Goal: Transaction & Acquisition: Purchase product/service

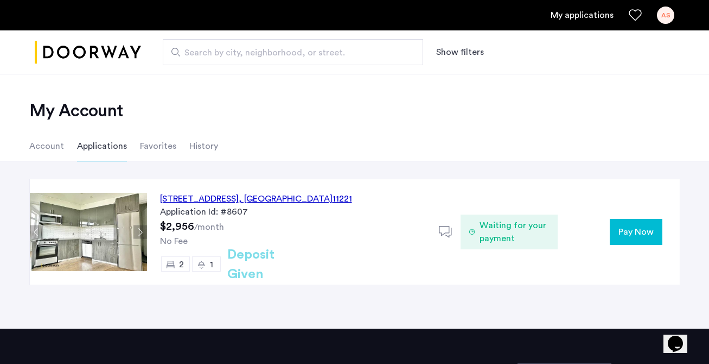
click at [634, 235] on span "Pay Now" at bounding box center [636, 231] width 35 height 13
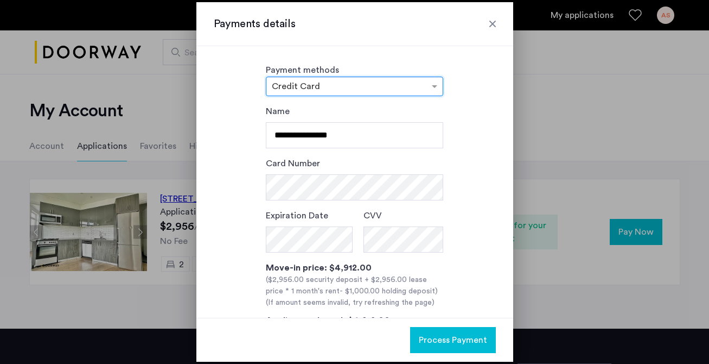
click at [361, 84] on input "text" at bounding box center [344, 88] width 144 height 8
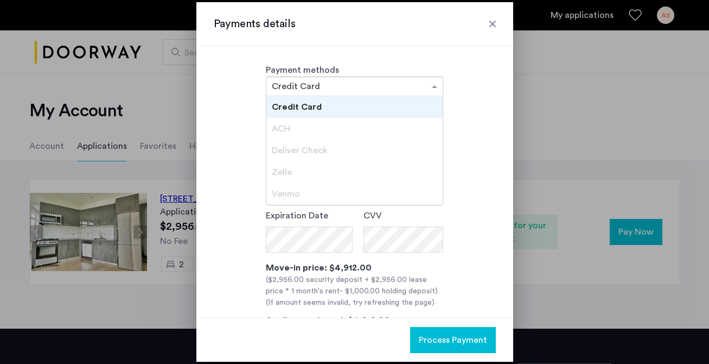
click at [470, 143] on div "**********" at bounding box center [355, 242] width 282 height 275
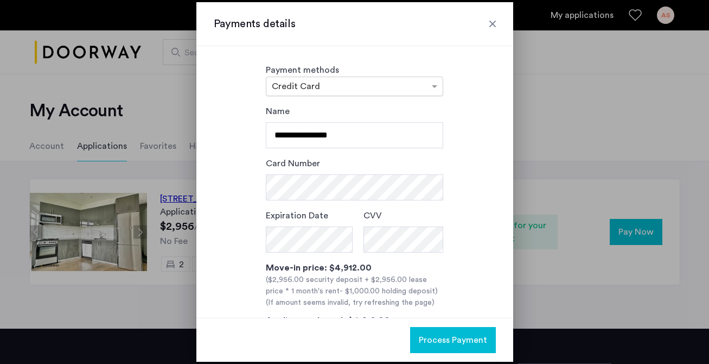
click at [348, 84] on input "text" at bounding box center [344, 88] width 144 height 8
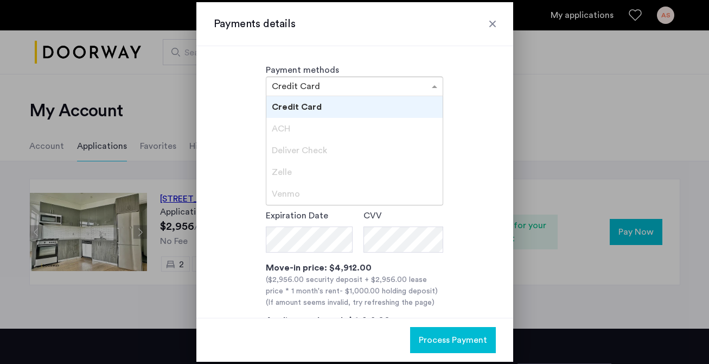
click at [279, 175] on span "Zelle" at bounding box center [282, 172] width 20 height 9
click at [492, 123] on div "**********" at bounding box center [355, 242] width 282 height 275
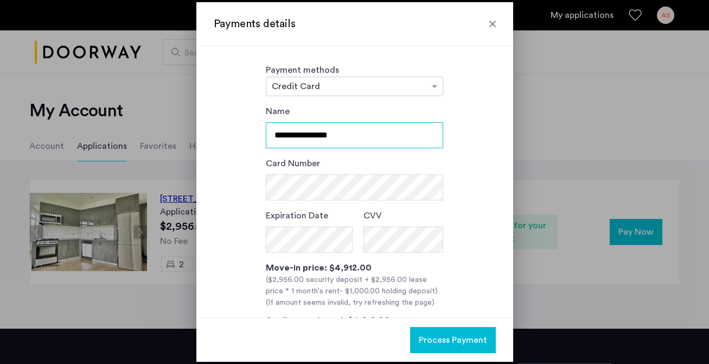
drag, startPoint x: 348, startPoint y: 137, endPoint x: 249, endPoint y: 141, distance: 98.8
click at [249, 141] on div "**********" at bounding box center [355, 242] width 282 height 275
click at [347, 164] on div "Card Number" at bounding box center [354, 178] width 177 height 43
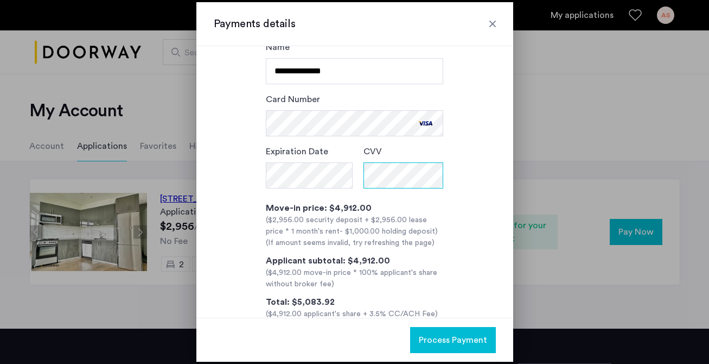
scroll to position [89, 0]
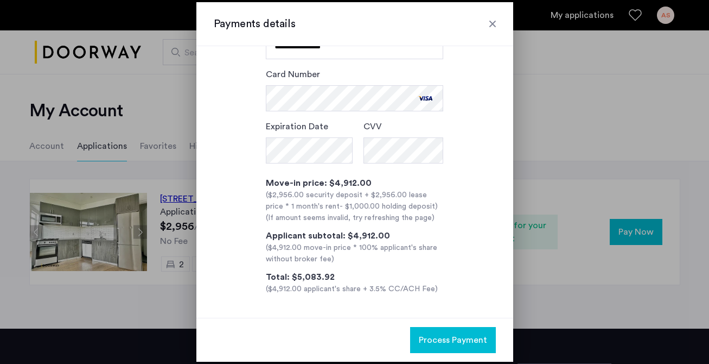
click at [442, 338] on span "Process Payment" at bounding box center [453, 339] width 68 height 13
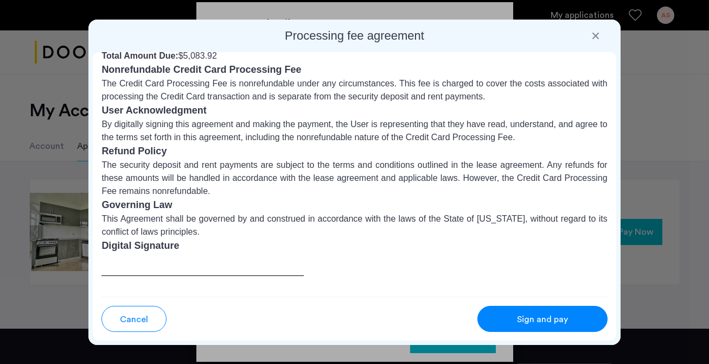
scroll to position [147, 0]
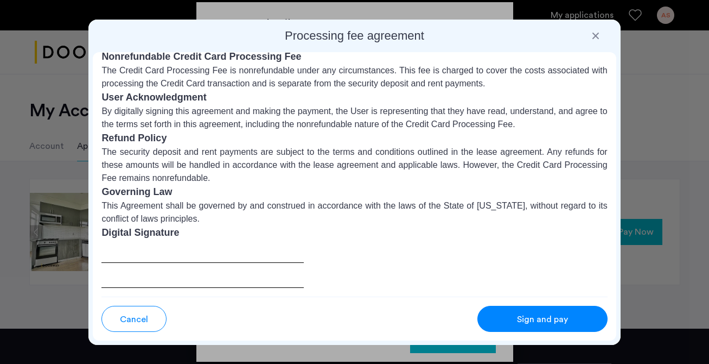
click at [213, 254] on div at bounding box center [202, 264] width 202 height 48
click at [506, 319] on div "Sign and pay" at bounding box center [543, 319] width 86 height 13
click at [598, 35] on div at bounding box center [595, 35] width 11 height 11
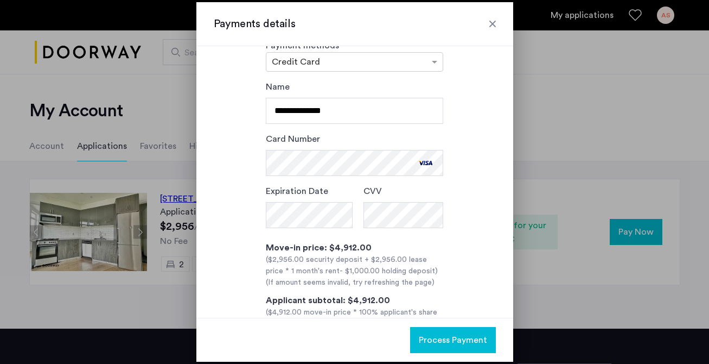
scroll to position [0, 0]
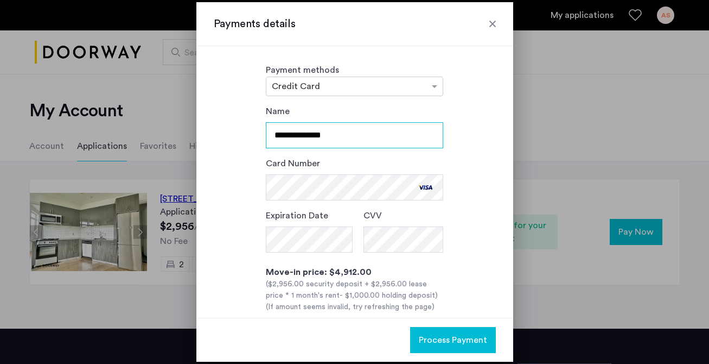
click at [295, 136] on input "**********" at bounding box center [354, 135] width 177 height 26
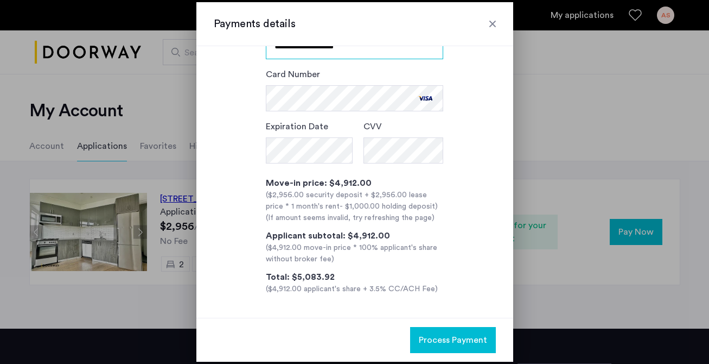
type input "**********"
click at [429, 333] on button "Process Payment" at bounding box center [453, 340] width 86 height 26
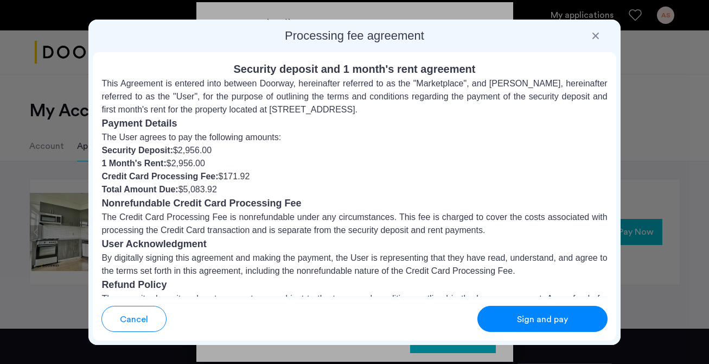
scroll to position [147, 0]
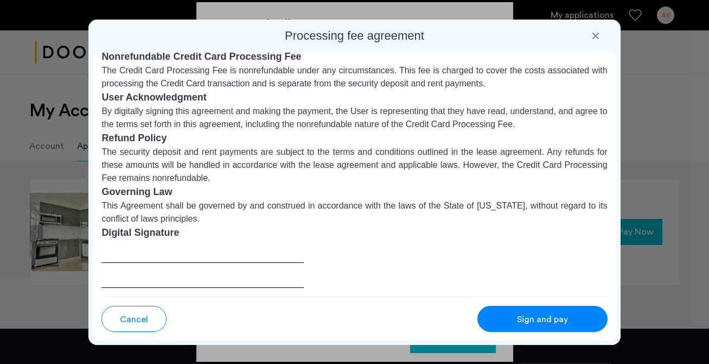
click at [531, 321] on span "Sign and pay" at bounding box center [542, 319] width 51 height 13
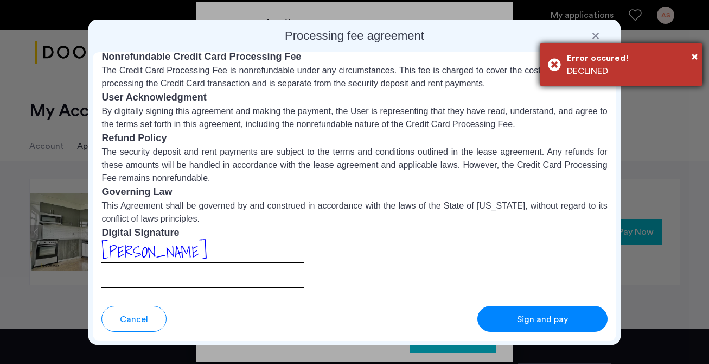
click at [617, 66] on div "DECLINED" at bounding box center [631, 71] width 128 height 13
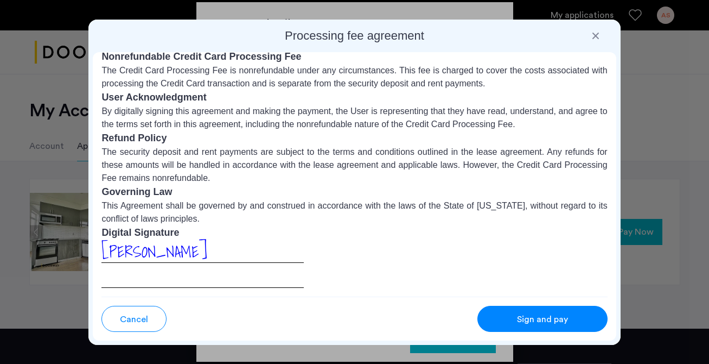
click at [589, 36] on h2 "Processing fee agreement" at bounding box center [354, 35] width 523 height 15
click at [599, 33] on div at bounding box center [595, 35] width 11 height 11
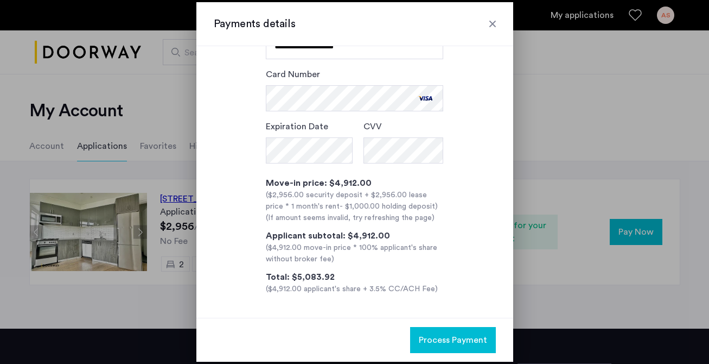
scroll to position [0, 0]
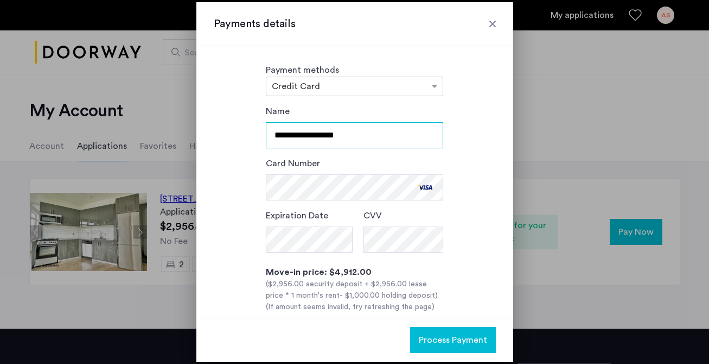
drag, startPoint x: 362, startPoint y: 137, endPoint x: 254, endPoint y: 138, distance: 108.0
click at [254, 138] on div "**********" at bounding box center [355, 244] width 282 height 279
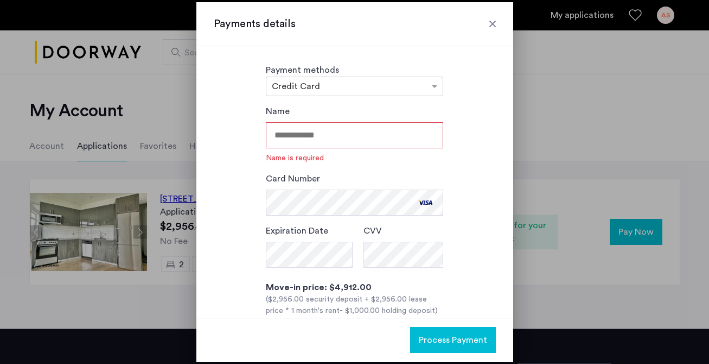
type input "*"
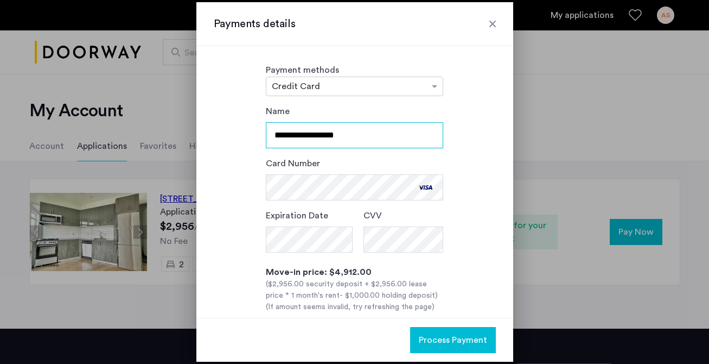
type input "**********"
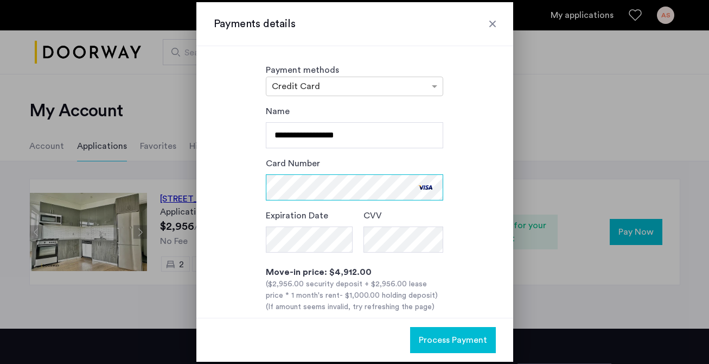
click at [227, 186] on div "**********" at bounding box center [355, 244] width 282 height 279
click at [253, 241] on div "**********" at bounding box center [355, 244] width 282 height 279
click at [359, 241] on div "Expiration Date CVV" at bounding box center [354, 233] width 177 height 48
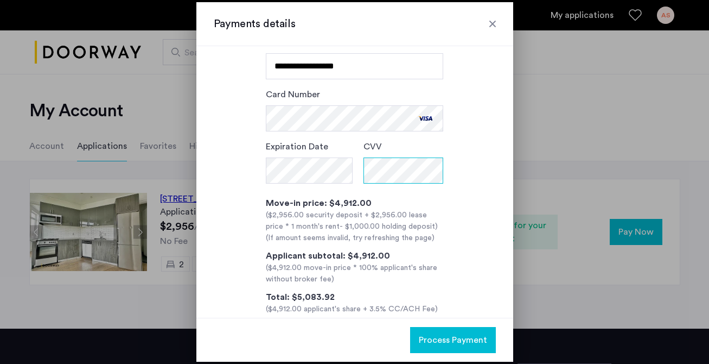
scroll to position [89, 0]
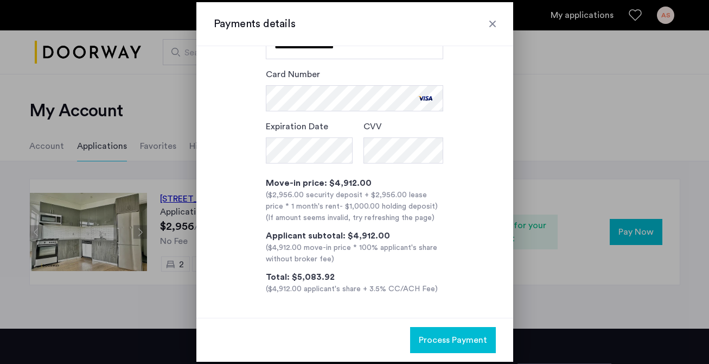
click at [432, 338] on span "Process Payment" at bounding box center [453, 339] width 68 height 13
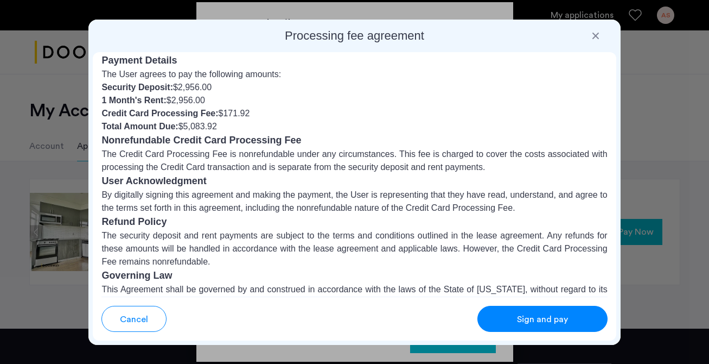
scroll to position [147, 0]
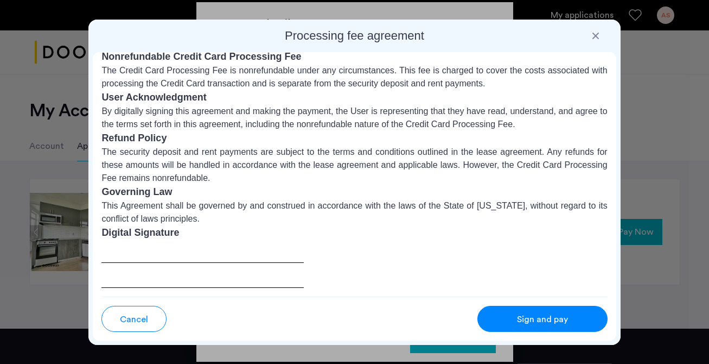
click at [510, 313] on div "Sign and pay" at bounding box center [543, 319] width 86 height 13
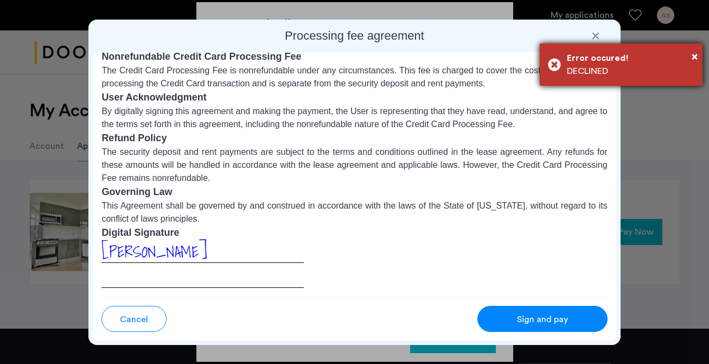
click at [699, 60] on div "× Error occured! DECLINED" at bounding box center [621, 64] width 163 height 42
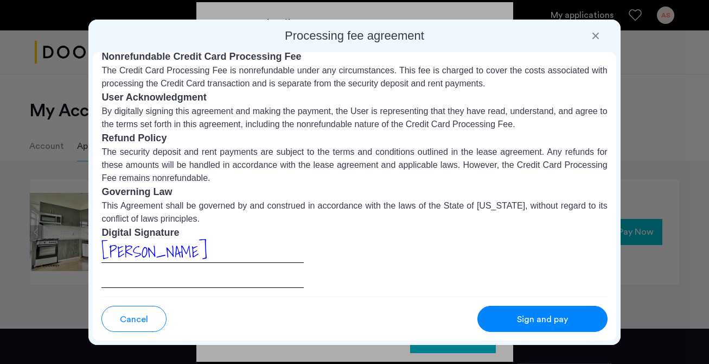
click at [599, 40] on div at bounding box center [595, 35] width 11 height 11
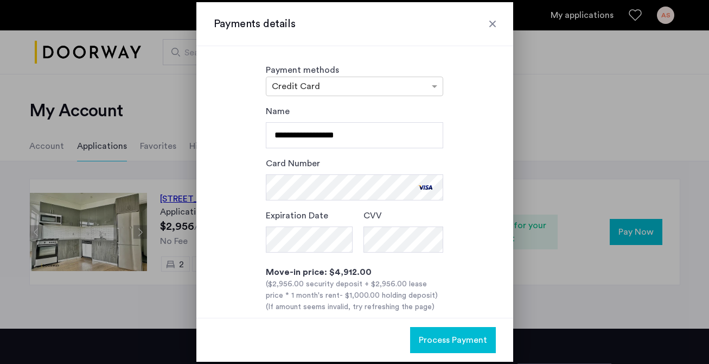
scroll to position [89, 0]
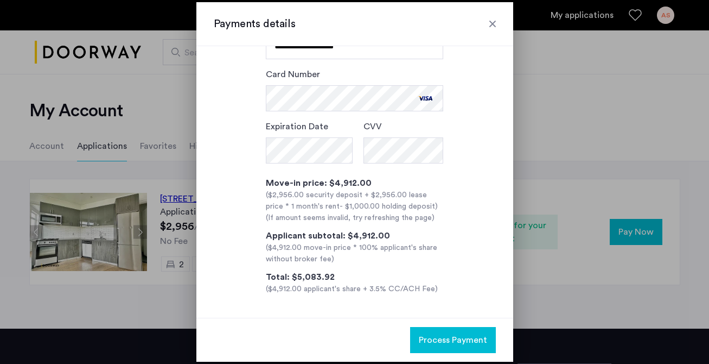
click at [493, 23] on div at bounding box center [492, 23] width 11 height 11
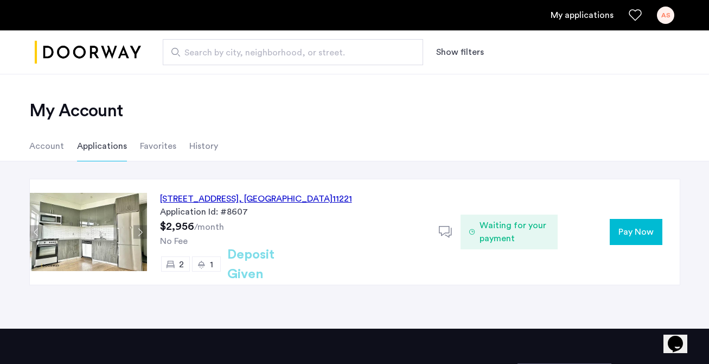
click at [633, 231] on span "Pay Now" at bounding box center [636, 231] width 35 height 13
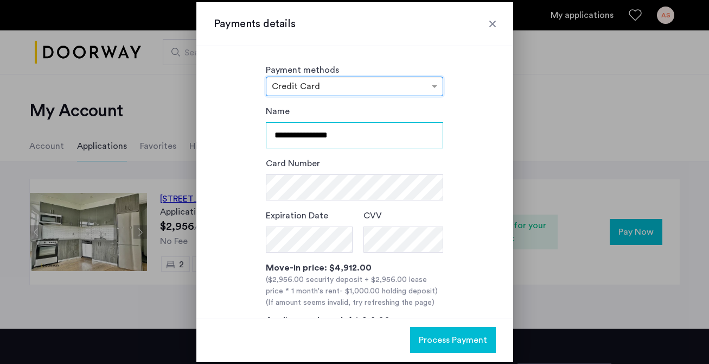
click at [335, 135] on input "**********" at bounding box center [354, 135] width 177 height 26
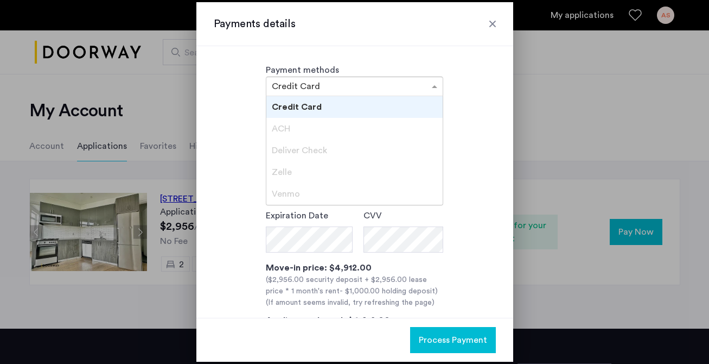
click at [320, 84] on input "text" at bounding box center [344, 88] width 144 height 8
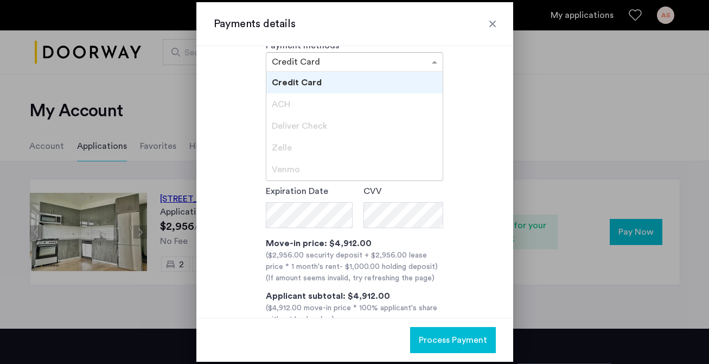
scroll to position [0, 0]
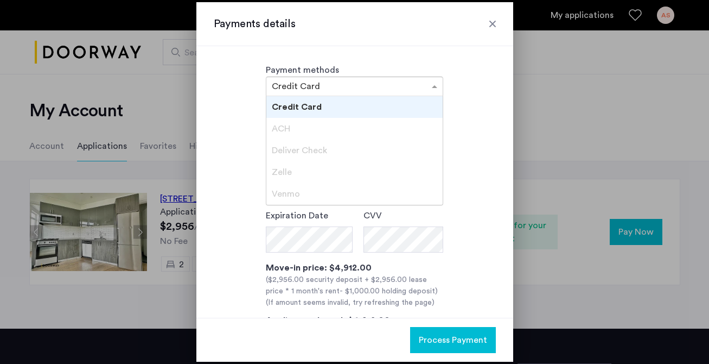
click at [279, 168] on span "Zelle" at bounding box center [282, 172] width 20 height 9
click at [279, 134] on div "ACH" at bounding box center [354, 129] width 176 height 22
click at [230, 143] on div "**********" at bounding box center [355, 242] width 282 height 275
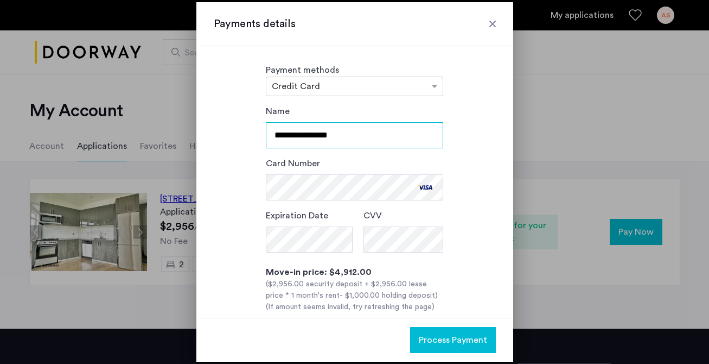
drag, startPoint x: 346, startPoint y: 140, endPoint x: 259, endPoint y: 140, distance: 86.8
click at [259, 140] on div "**********" at bounding box center [355, 244] width 282 height 279
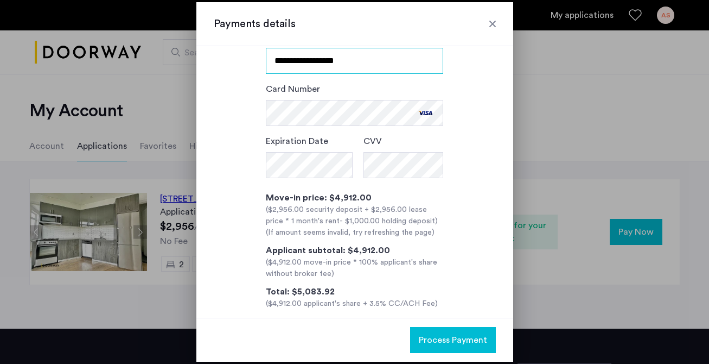
scroll to position [89, 0]
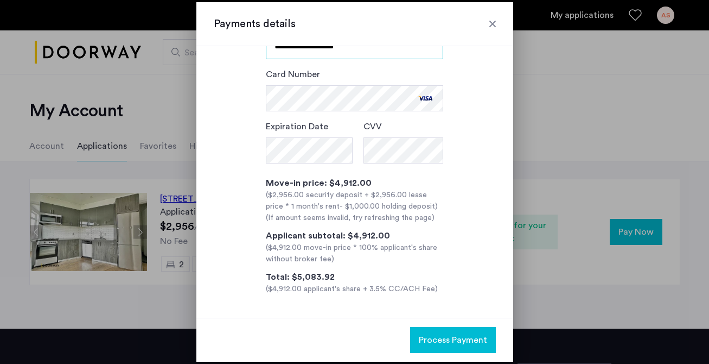
type input "**********"
click at [446, 342] on span "Process Payment" at bounding box center [453, 339] width 68 height 13
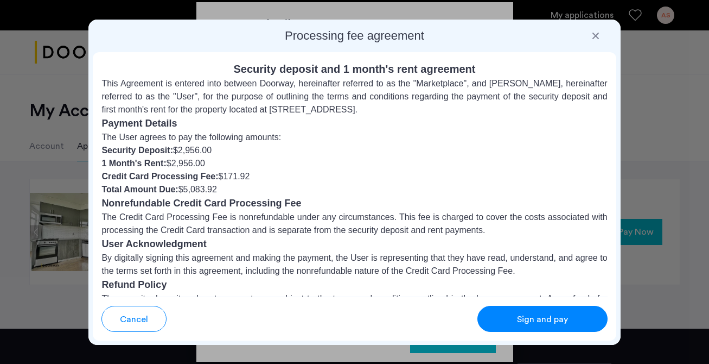
scroll to position [147, 0]
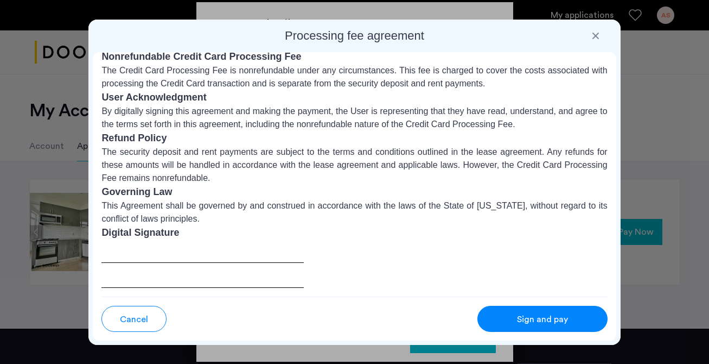
click at [504, 324] on div "Sign and pay" at bounding box center [543, 319] width 86 height 13
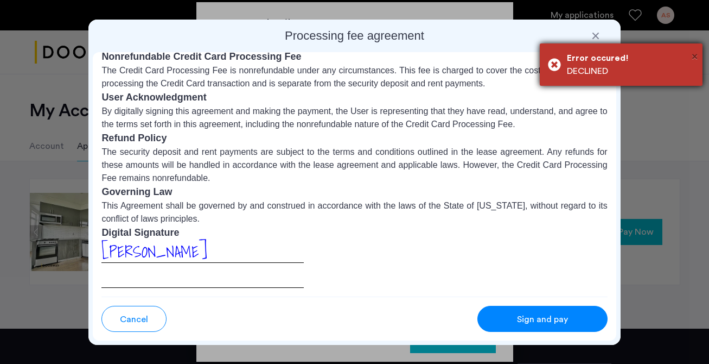
click at [696, 56] on span "×" at bounding box center [695, 56] width 6 height 11
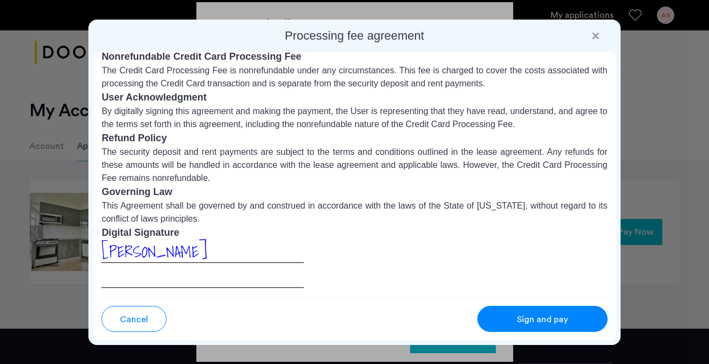
click at [600, 33] on div at bounding box center [595, 35] width 11 height 11
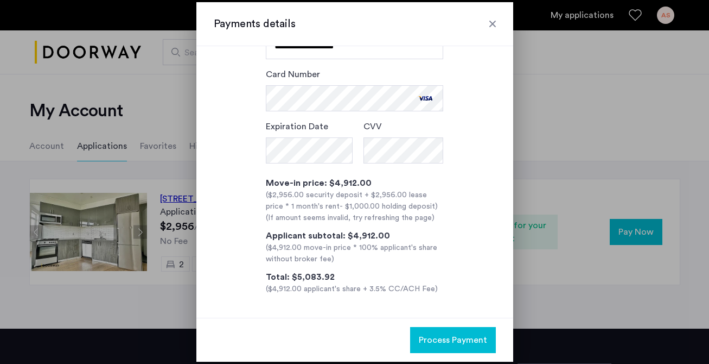
scroll to position [0, 0]
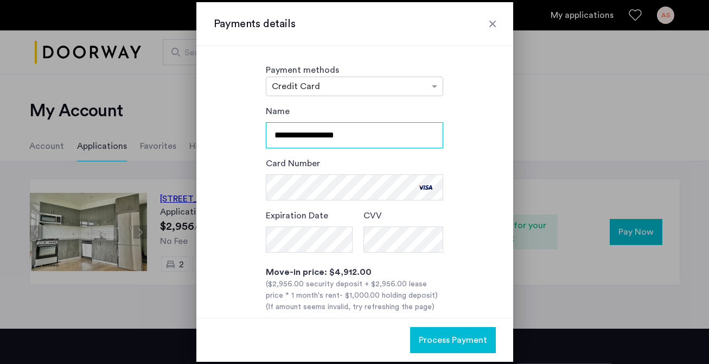
click at [360, 146] on input "**********" at bounding box center [354, 135] width 177 height 26
drag, startPoint x: 360, startPoint y: 145, endPoint x: 240, endPoint y: 145, distance: 119.9
click at [240, 145] on div "**********" at bounding box center [355, 244] width 282 height 279
click at [383, 132] on input "**********" at bounding box center [354, 135] width 177 height 26
drag, startPoint x: 383, startPoint y: 132, endPoint x: 251, endPoint y: 130, distance: 131.9
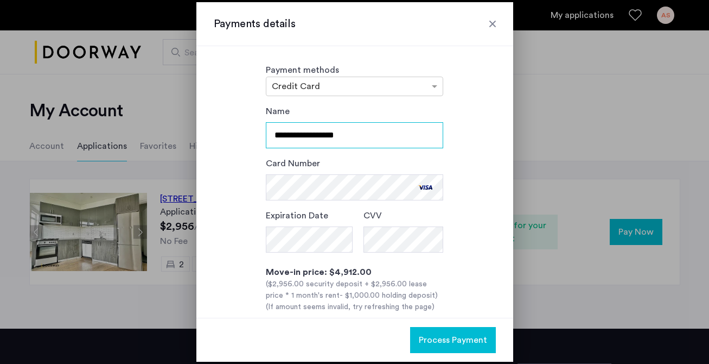
click at [251, 130] on div "**********" at bounding box center [355, 244] width 282 height 279
type input "**********"
click at [442, 336] on span "Process Payment" at bounding box center [453, 339] width 68 height 13
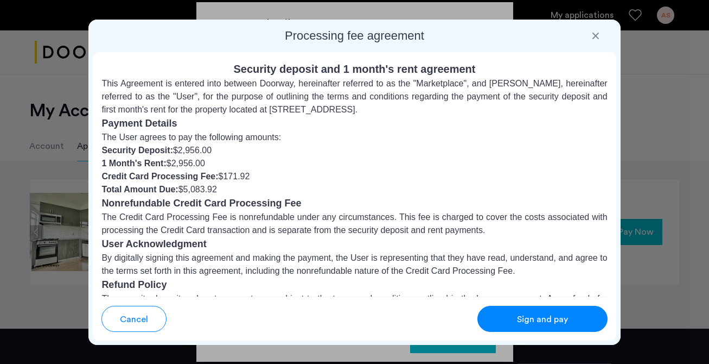
scroll to position [147, 0]
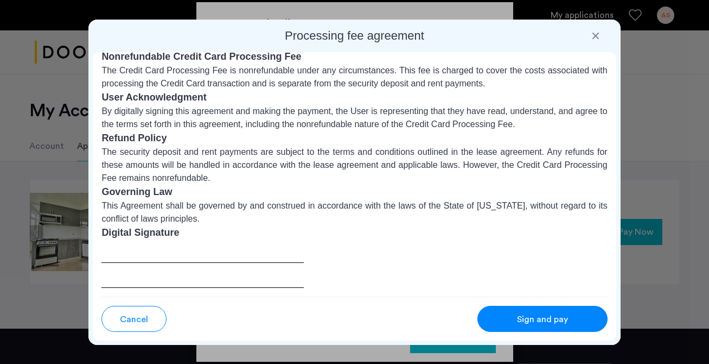
click at [527, 314] on span "Sign and pay" at bounding box center [542, 319] width 51 height 13
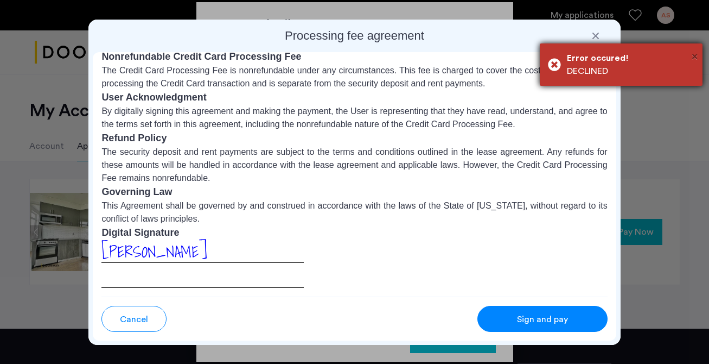
click at [697, 56] on span "×" at bounding box center [695, 56] width 6 height 11
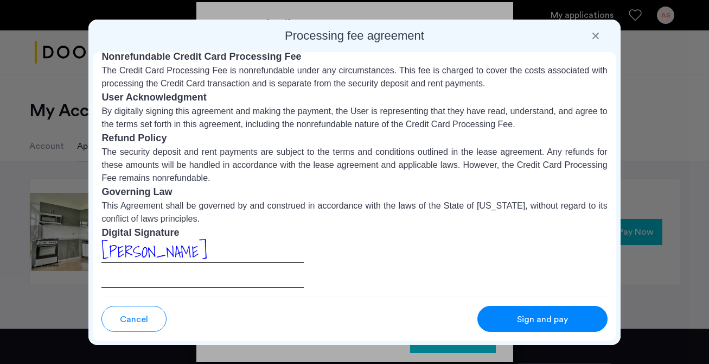
click at [591, 33] on div at bounding box center [595, 35] width 11 height 11
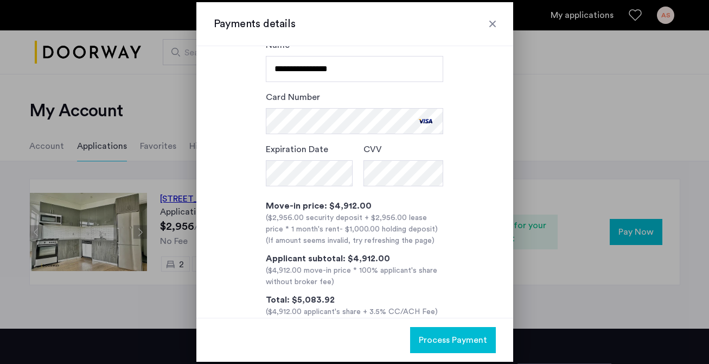
scroll to position [0, 0]
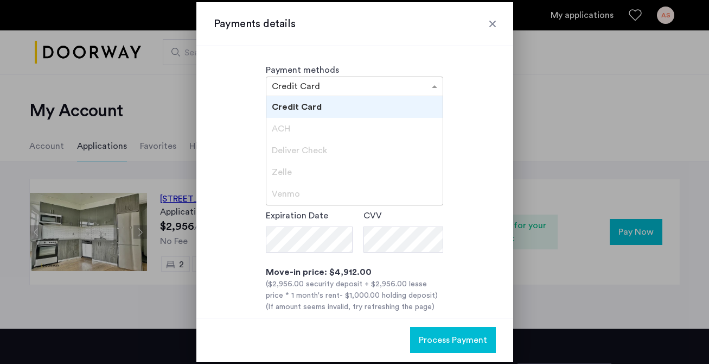
click at [415, 85] on div at bounding box center [354, 86] width 176 height 13
click at [387, 134] on div "ACH" at bounding box center [354, 129] width 176 height 22
click at [497, 22] on div at bounding box center [492, 23] width 11 height 11
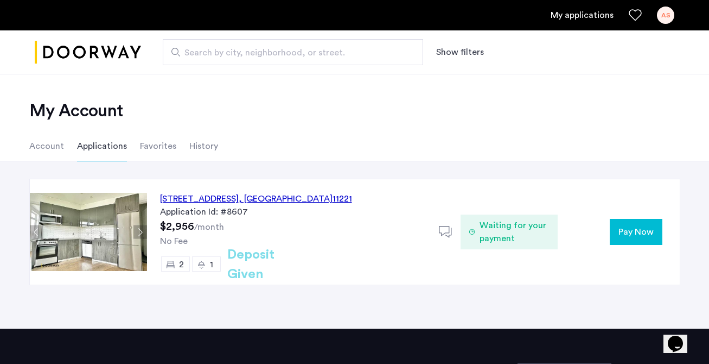
click at [613, 230] on button "Pay Now" at bounding box center [636, 232] width 53 height 26
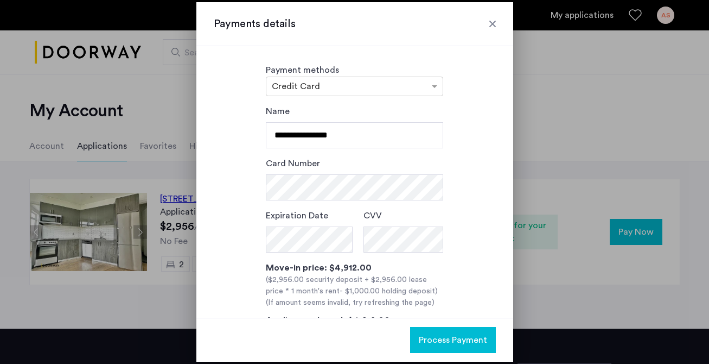
click at [492, 21] on div at bounding box center [492, 23] width 11 height 11
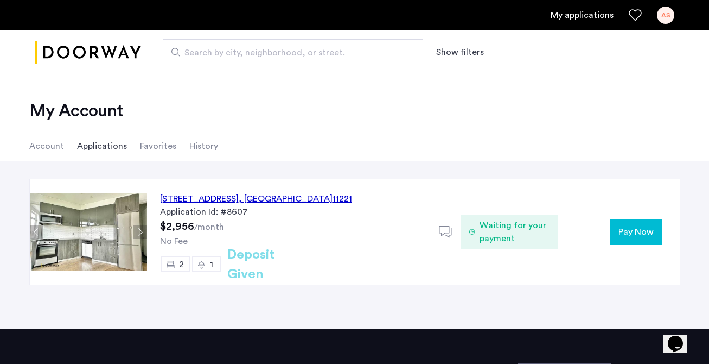
click at [651, 223] on button "Pay Now" at bounding box center [636, 232] width 53 height 26
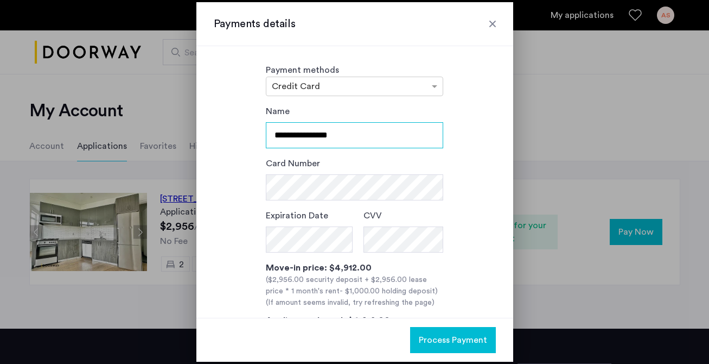
drag, startPoint x: 343, startPoint y: 138, endPoint x: 259, endPoint y: 136, distance: 83.6
click at [259, 136] on div "**********" at bounding box center [355, 242] width 282 height 275
click at [304, 132] on input "**********" at bounding box center [354, 135] width 177 height 26
type input "**********"
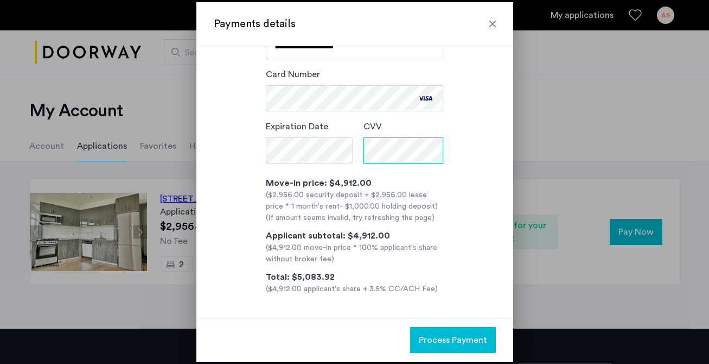
scroll to position [80, 0]
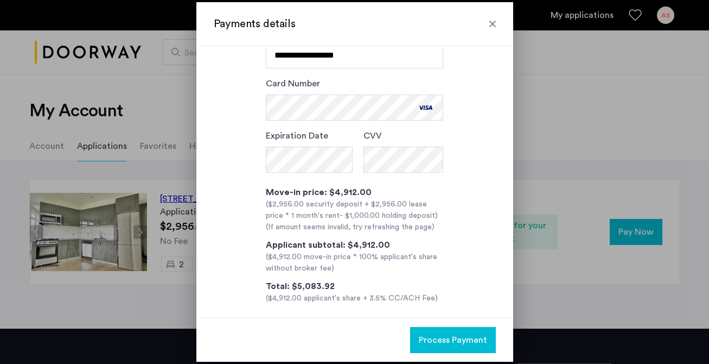
click at [436, 345] on span "Process Payment" at bounding box center [453, 339] width 68 height 13
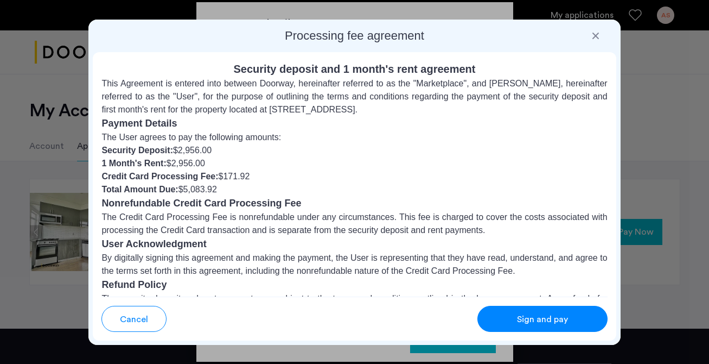
scroll to position [147, 0]
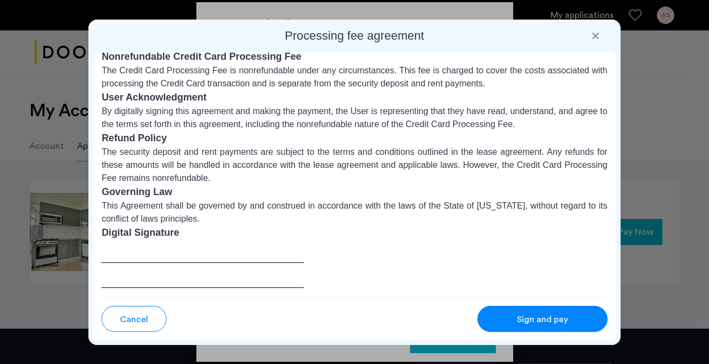
click at [527, 313] on span "Sign and pay" at bounding box center [542, 319] width 51 height 13
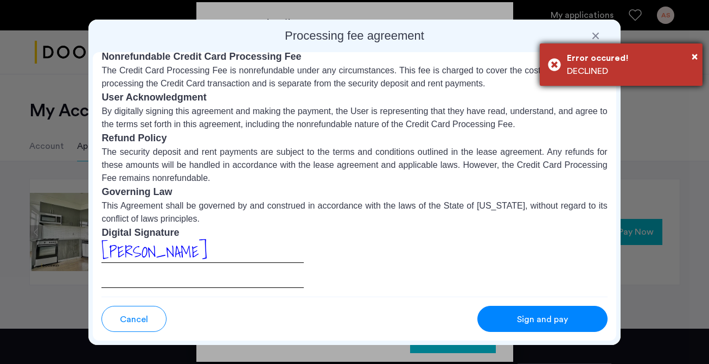
click at [692, 67] on div "DECLINED" at bounding box center [631, 71] width 128 height 13
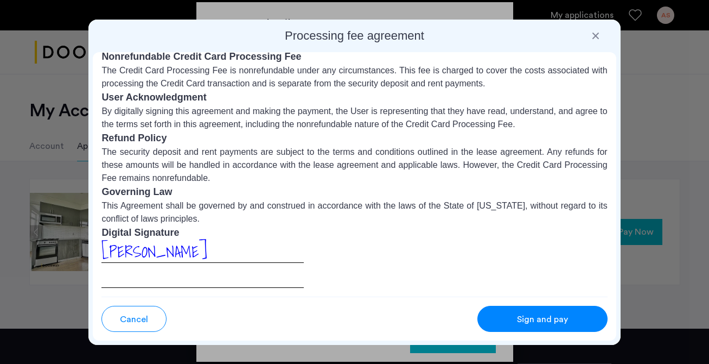
click at [594, 32] on div at bounding box center [595, 35] width 11 height 11
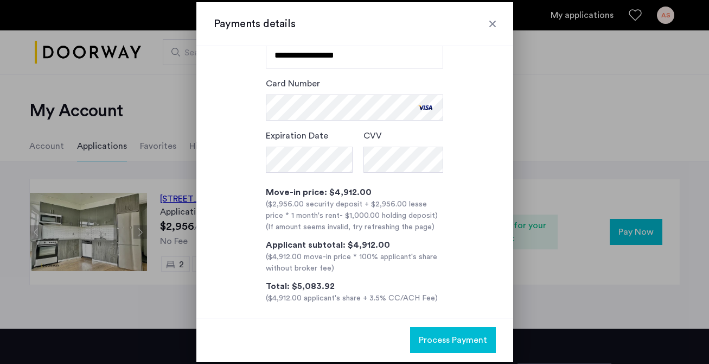
click at [492, 24] on div at bounding box center [492, 23] width 11 height 11
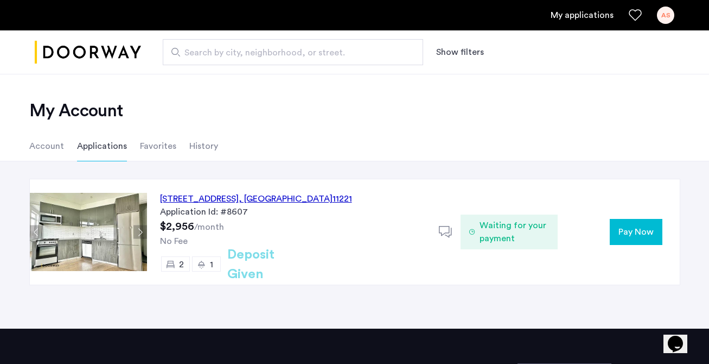
click at [138, 58] on img "Cazamio logo" at bounding box center [88, 52] width 106 height 41
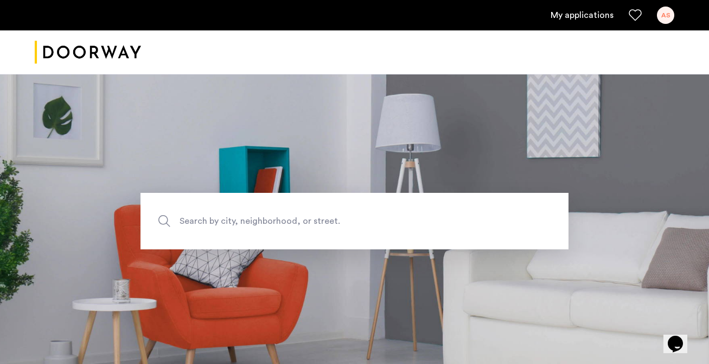
click at [661, 17] on div "AS" at bounding box center [665, 15] width 17 height 17
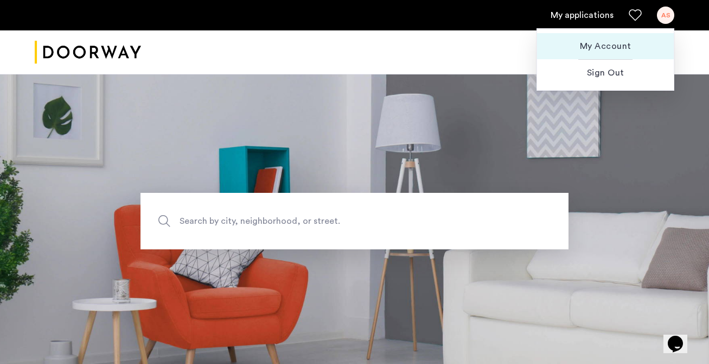
click at [619, 43] on span "My Account" at bounding box center [605, 46] width 119 height 13
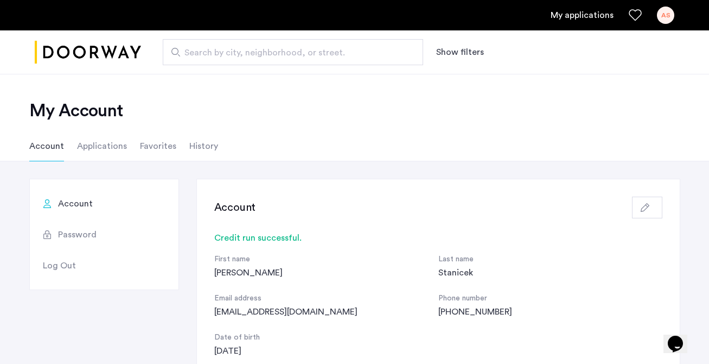
click at [580, 19] on link "My applications" at bounding box center [582, 15] width 63 height 13
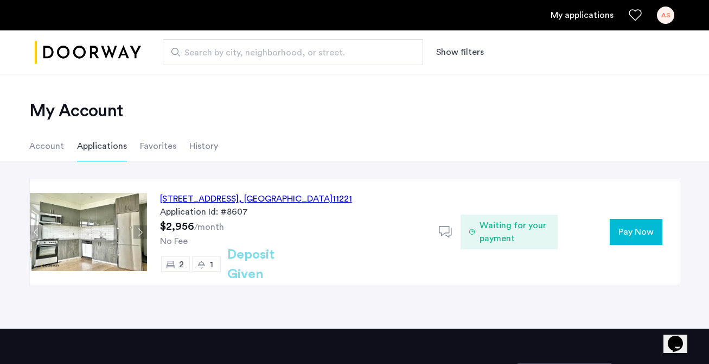
click at [340, 202] on div "997 Jefferson Avenue, Unit 3C, Brooklyn , NY 11221" at bounding box center [256, 198] width 192 height 13
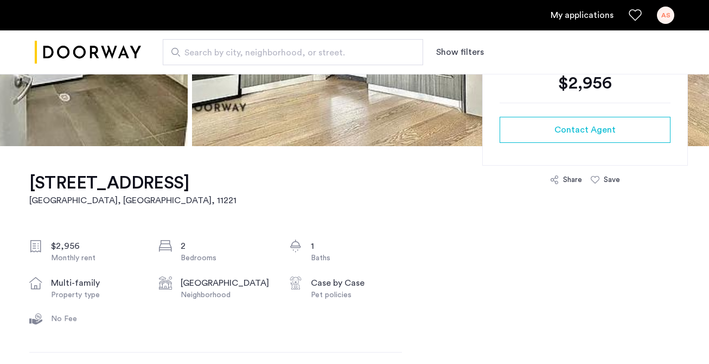
scroll to position [205, 0]
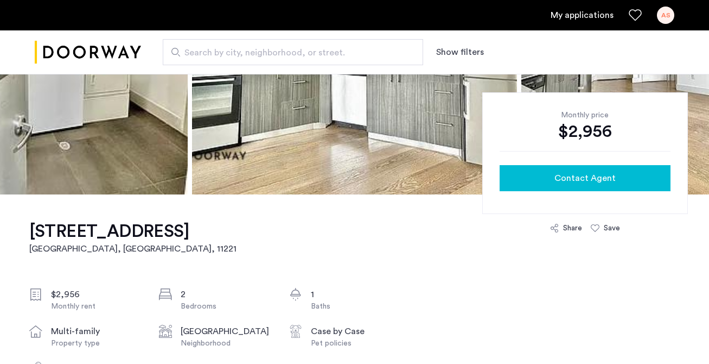
click at [564, 183] on span "Contact Agent" at bounding box center [585, 177] width 61 height 13
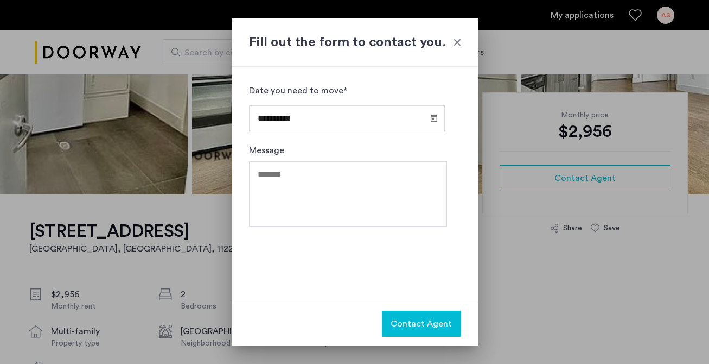
click at [457, 41] on div at bounding box center [457, 42] width 11 height 11
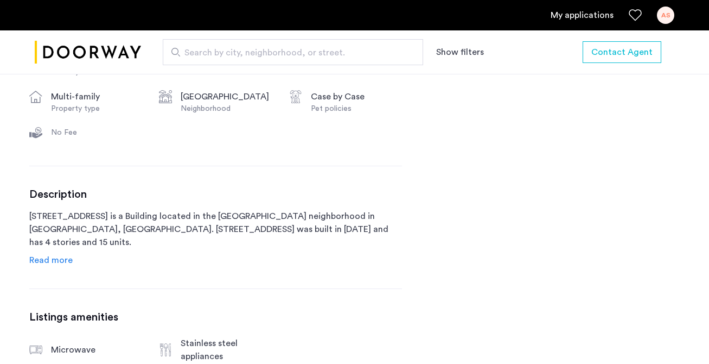
scroll to position [555, 0]
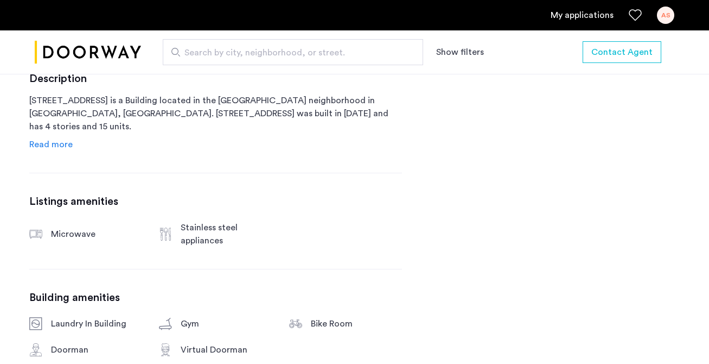
click at [59, 150] on link "Read more" at bounding box center [50, 144] width 43 height 13
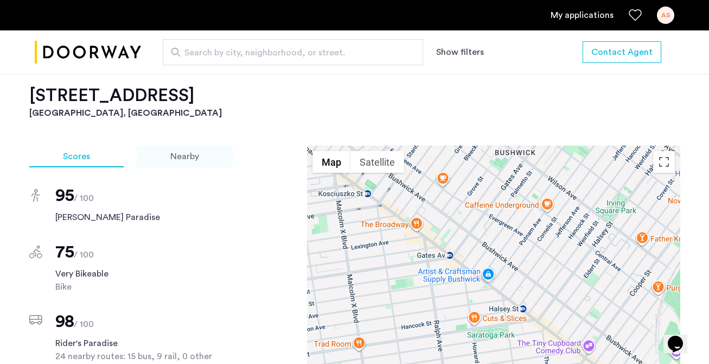
scroll to position [1048, 0]
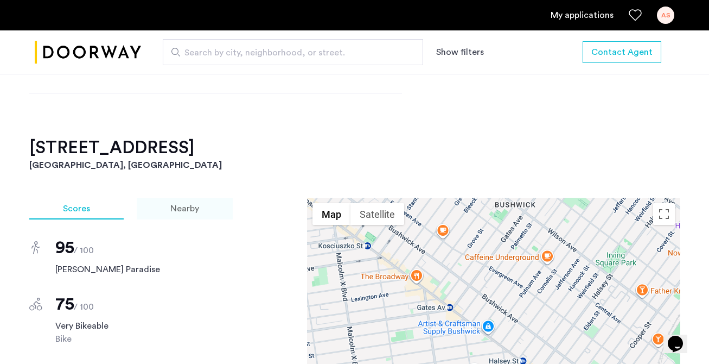
click at [176, 204] on span "Nearby" at bounding box center [184, 208] width 29 height 9
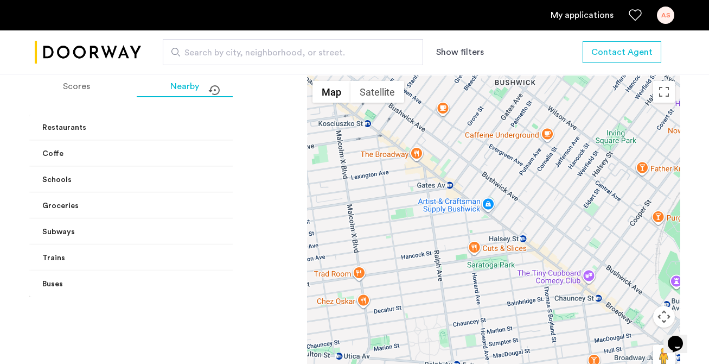
scroll to position [1172, 0]
click at [207, 139] on mat-expansion-panel-header "Coffe" at bounding box center [164, 152] width 271 height 26
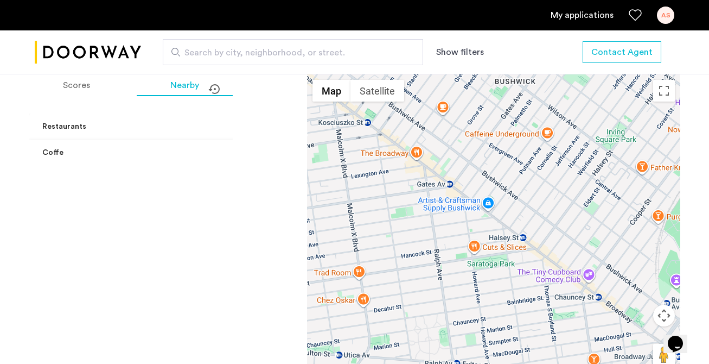
click at [207, 131] on mat-accordion "Restaurants LE FATIMA BAR & GRILL RESTAURANT 1 min walk Krumb Snackerz 2 min wa…" at bounding box center [164, 336] width 271 height 446
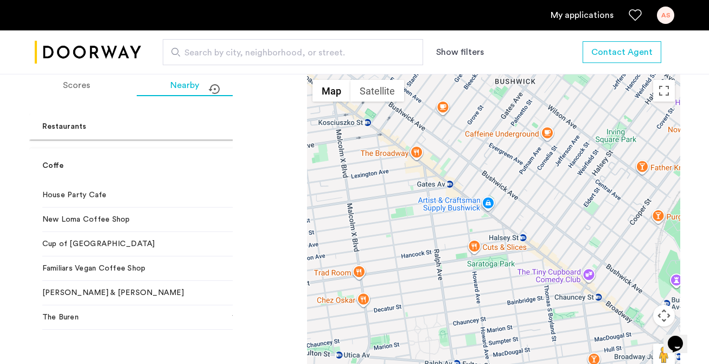
click at [212, 148] on mat-expansion-panel-header "Coffe" at bounding box center [164, 165] width 271 height 35
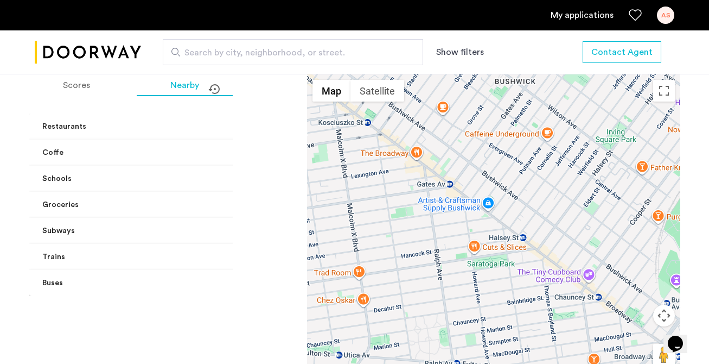
click at [282, 121] on span at bounding box center [284, 126] width 4 height 11
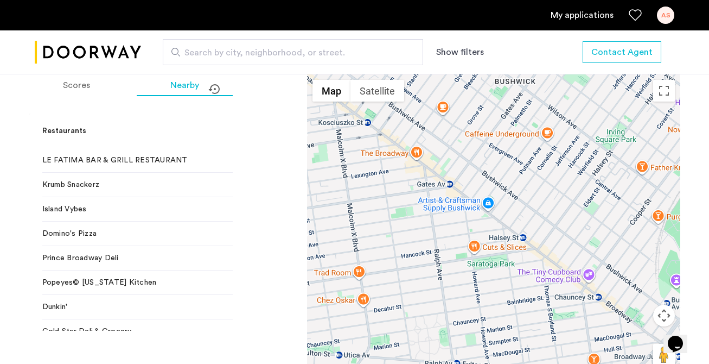
click at [282, 125] on span at bounding box center [284, 130] width 4 height 11
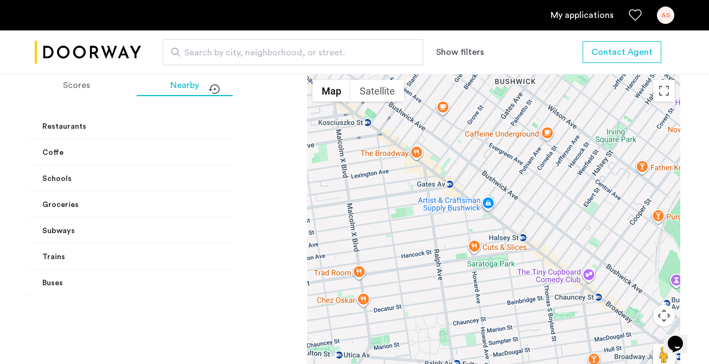
click at [189, 225] on mat-panel-title "Subways" at bounding box center [158, 230] width 232 height 11
click at [190, 199] on mat-panel-title "Groceries" at bounding box center [158, 204] width 232 height 11
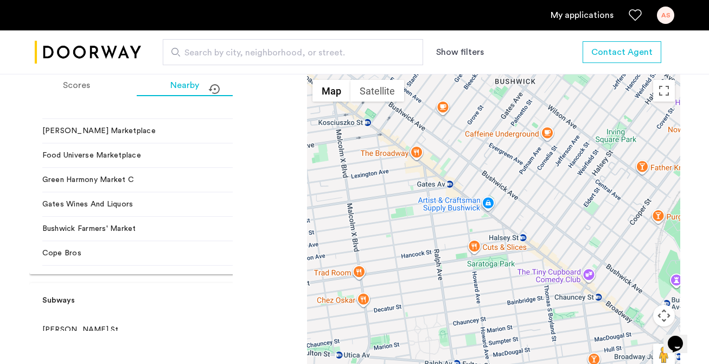
scroll to position [215, 0]
click at [282, 296] on span at bounding box center [284, 299] width 4 height 11
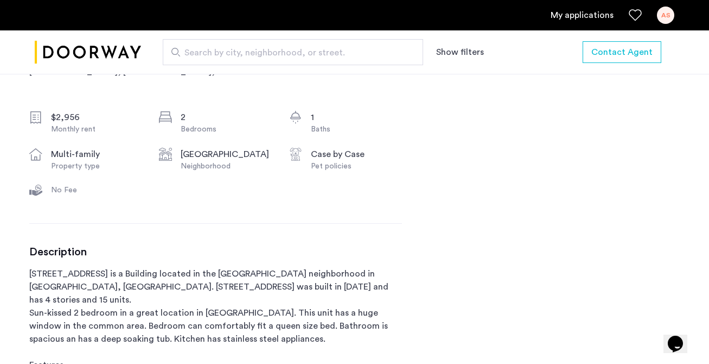
scroll to position [0, 0]
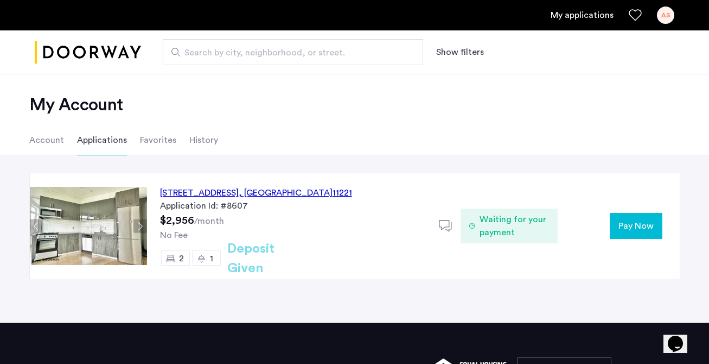
scroll to position [7, 0]
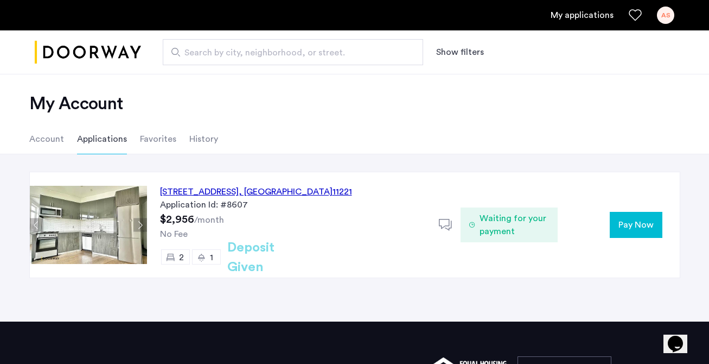
click at [518, 233] on span "Waiting for your payment" at bounding box center [515, 225] width 70 height 26
click at [444, 224] on icon at bounding box center [446, 225] width 14 height 14
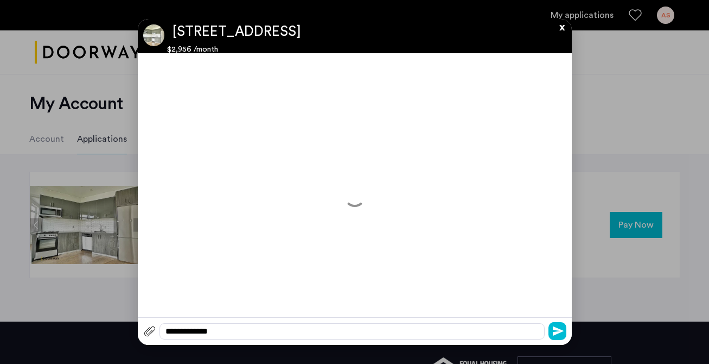
scroll to position [0, 0]
click at [257, 326] on div "**********" at bounding box center [352, 331] width 385 height 16
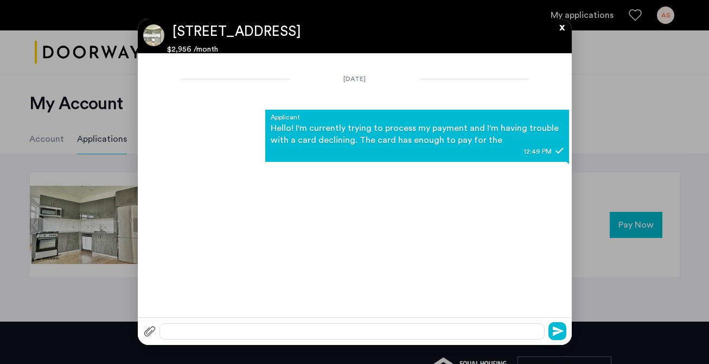
click at [390, 155] on div "Applicant Hello! I'm currently trying to process my payment and I'm having trou…" at bounding box center [417, 136] width 304 height 52
click at [266, 333] on div at bounding box center [352, 331] width 385 height 16
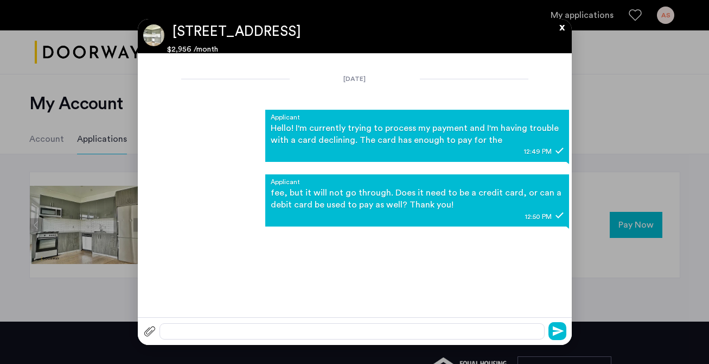
click at [563, 28] on button "x" at bounding box center [559, 25] width 16 height 12
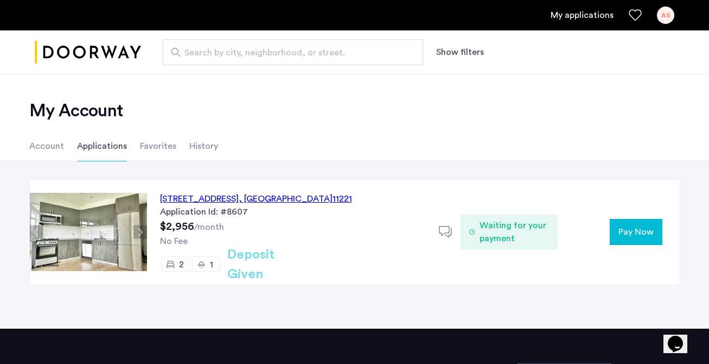
scroll to position [7, 0]
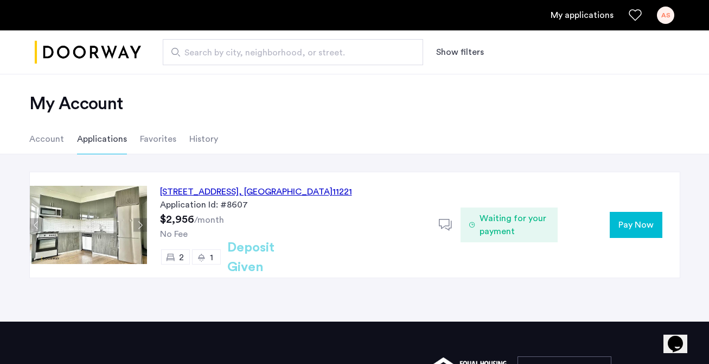
click at [618, 223] on button "Pay Now" at bounding box center [636, 225] width 53 height 26
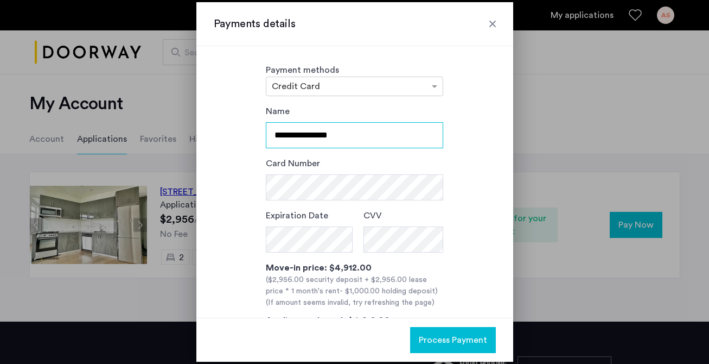
drag, startPoint x: 353, startPoint y: 133, endPoint x: 217, endPoint y: 132, distance: 135.7
click at [217, 132] on div "**********" at bounding box center [355, 242] width 282 height 275
type input "*"
type input "**********"
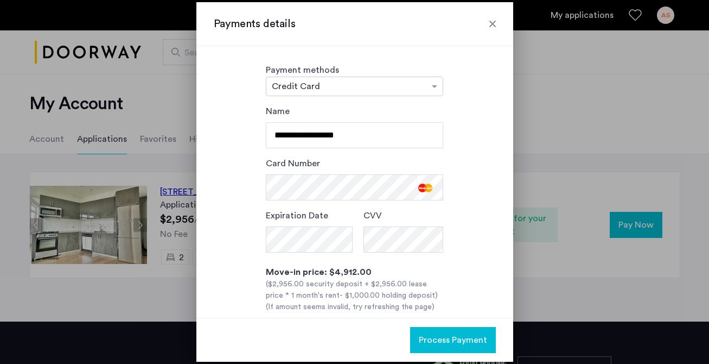
click at [448, 340] on span "Process Payment" at bounding box center [453, 339] width 68 height 13
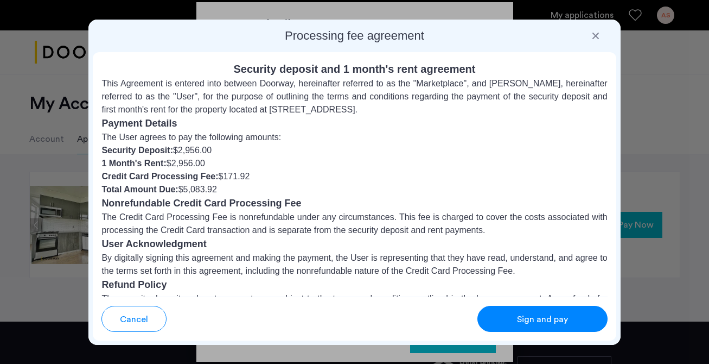
scroll to position [147, 0]
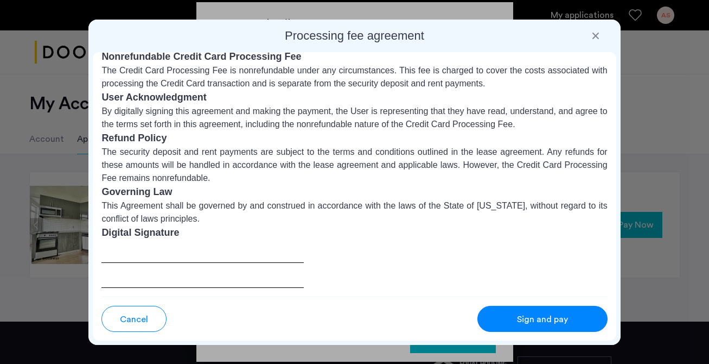
click at [529, 324] on span "Sign and pay" at bounding box center [542, 319] width 51 height 13
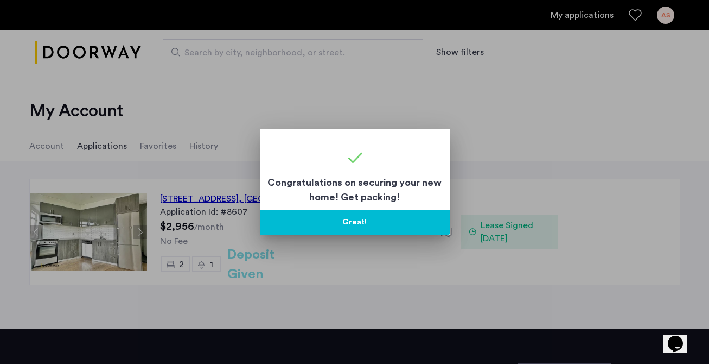
scroll to position [7, 0]
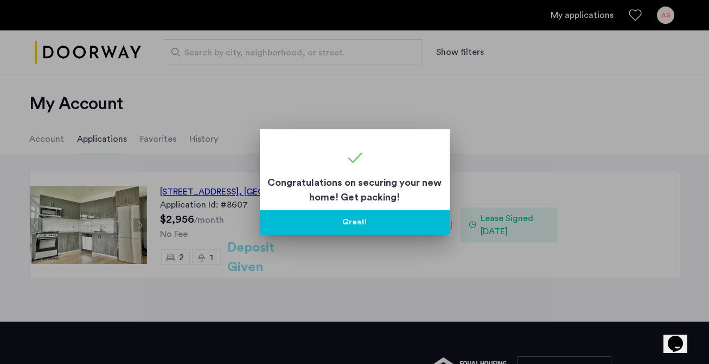
click at [409, 216] on button "Great!" at bounding box center [355, 222] width 190 height 24
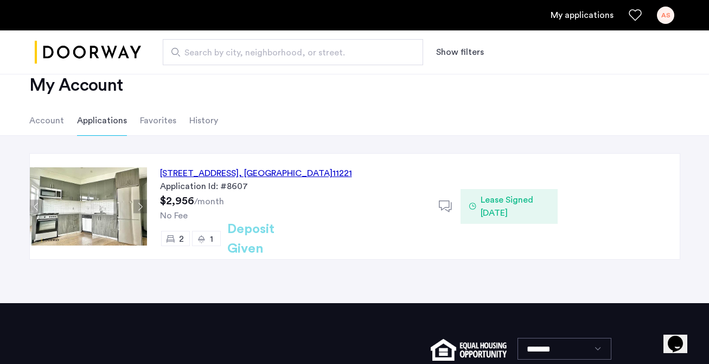
scroll to position [0, 0]
